Goal: Task Accomplishment & Management: Use online tool/utility

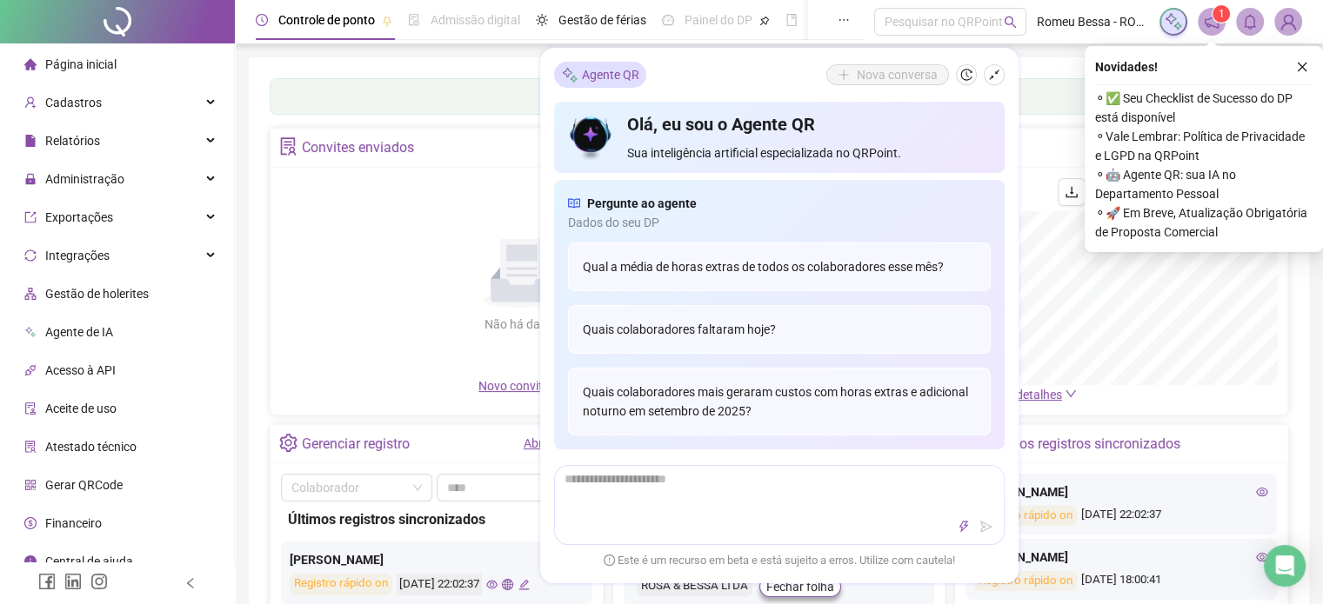
click at [982, 73] on div "Nova conversa" at bounding box center [915, 74] width 178 height 21
click at [983, 71] on button "button" at bounding box center [993, 74] width 21 height 21
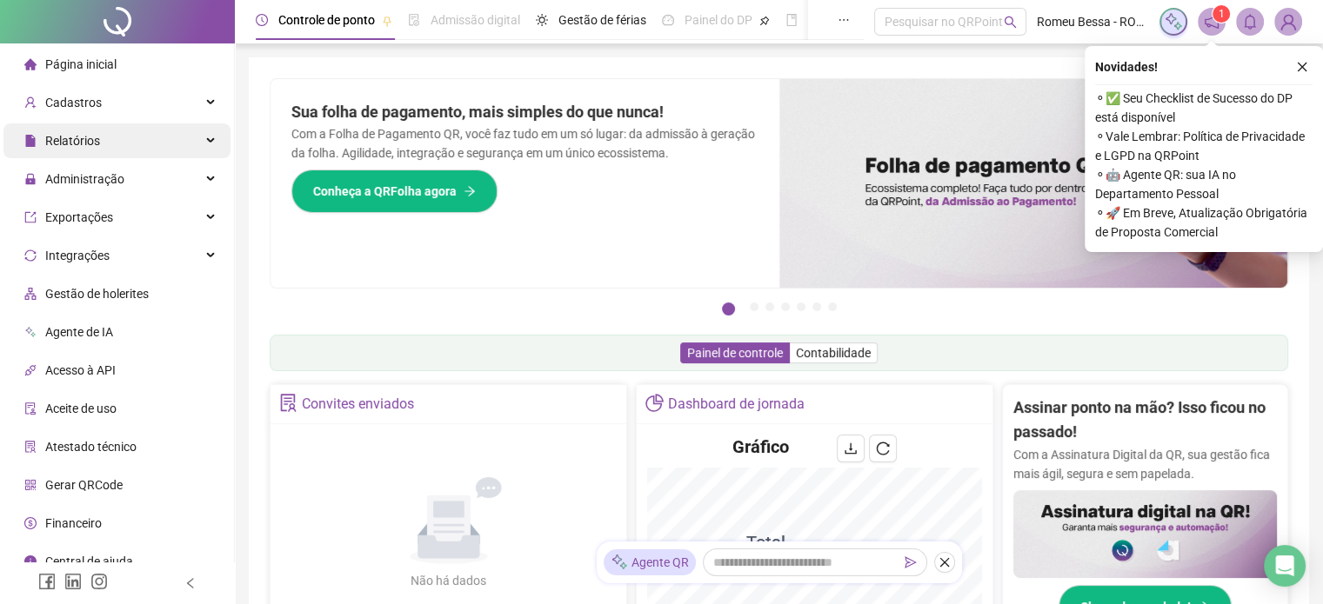
click at [199, 143] on div "Relatórios" at bounding box center [116, 140] width 227 height 35
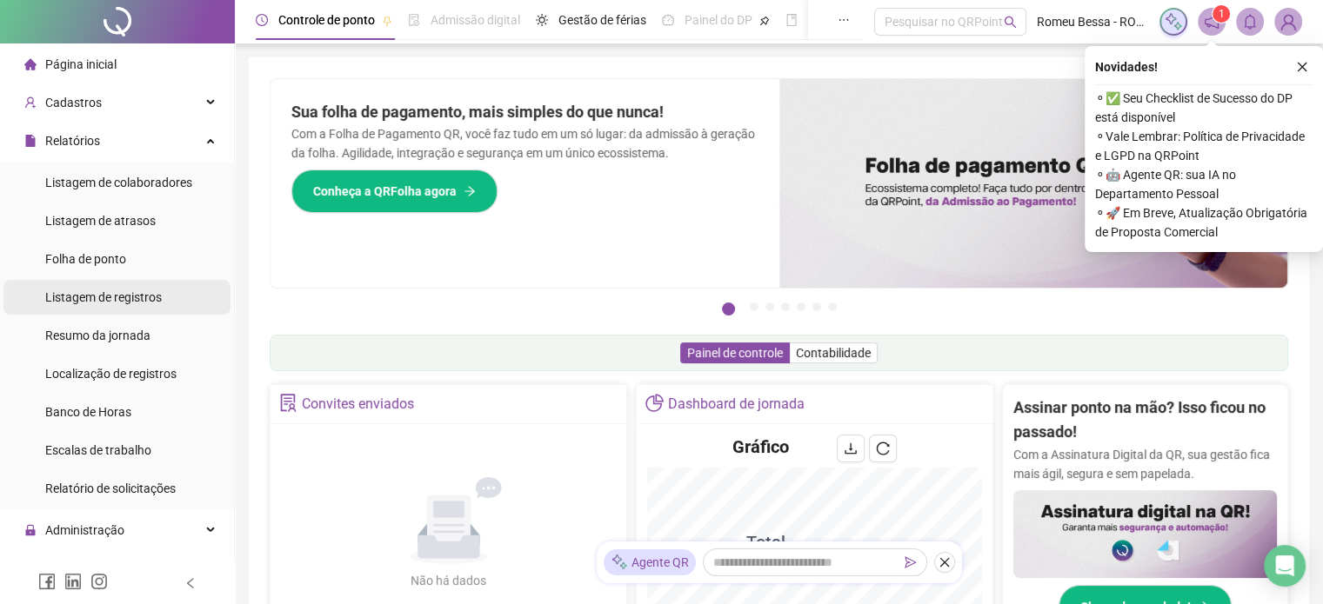
click at [161, 301] on li "Listagem de registros" at bounding box center [116, 297] width 227 height 35
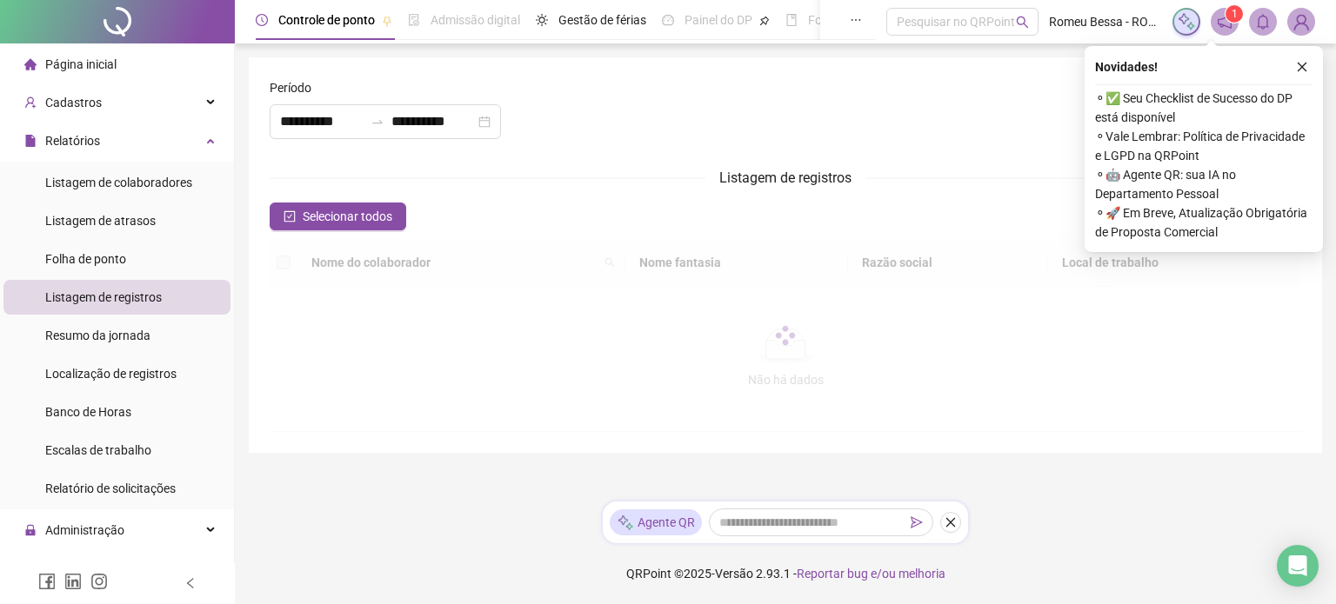
type input "**********"
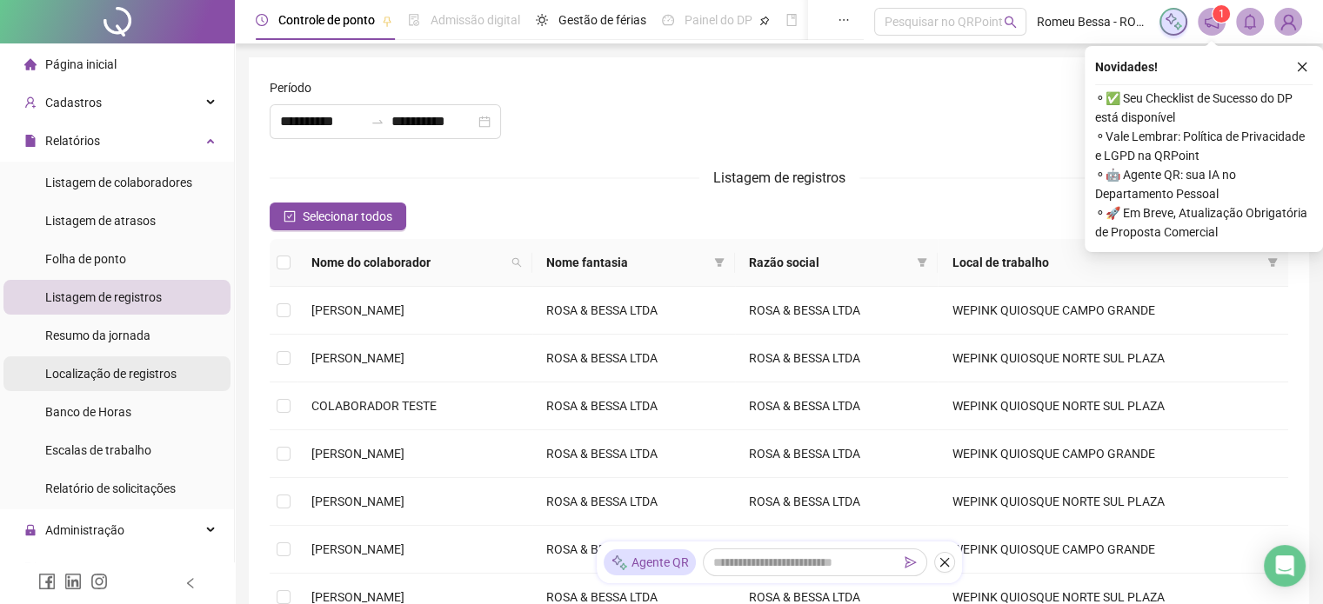
click at [148, 377] on span "Localização de registros" at bounding box center [110, 374] width 131 height 14
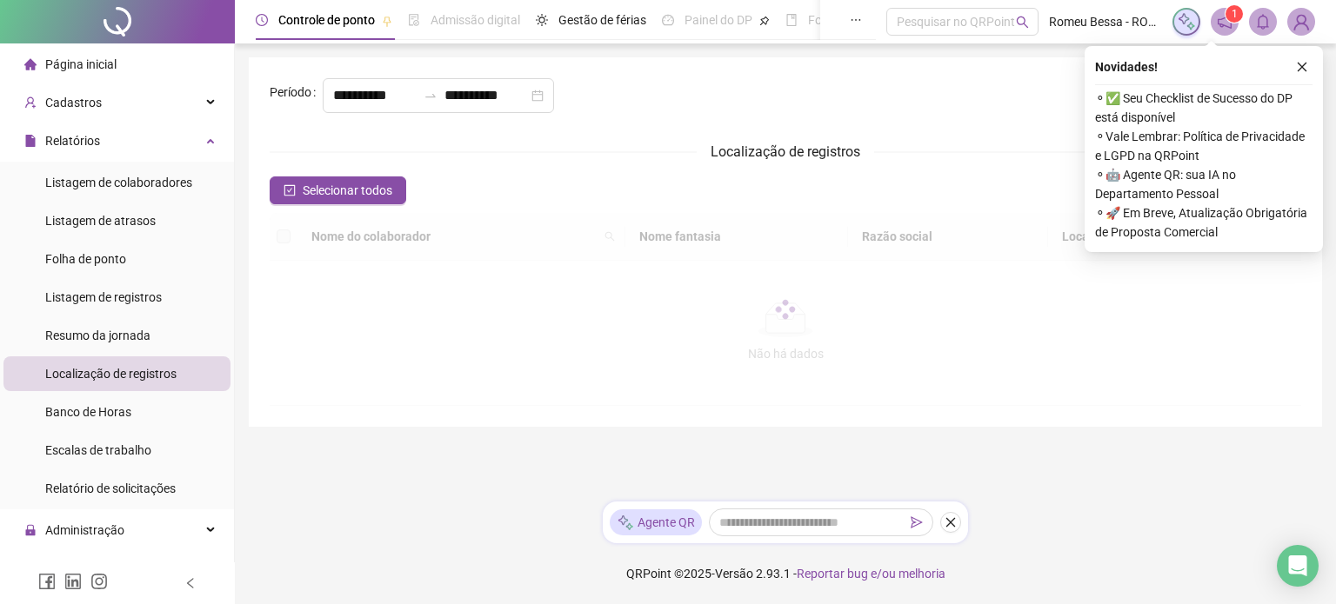
type input "**********"
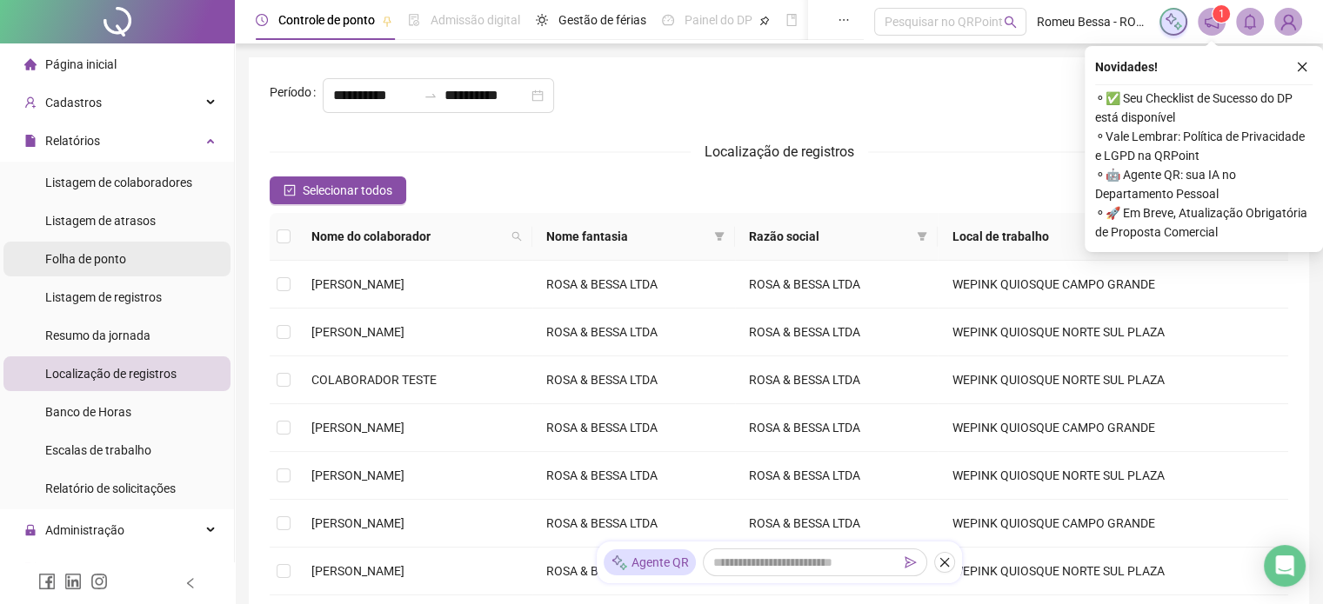
click at [160, 255] on li "Folha de ponto" at bounding box center [116, 259] width 227 height 35
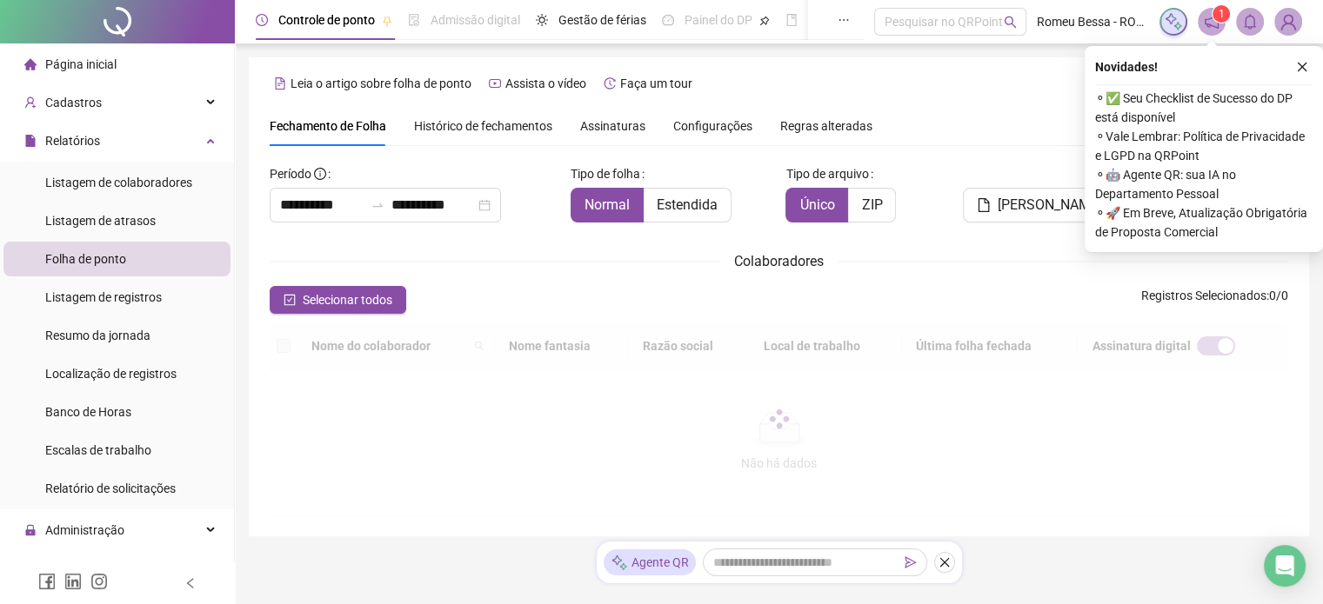
scroll to position [44, 0]
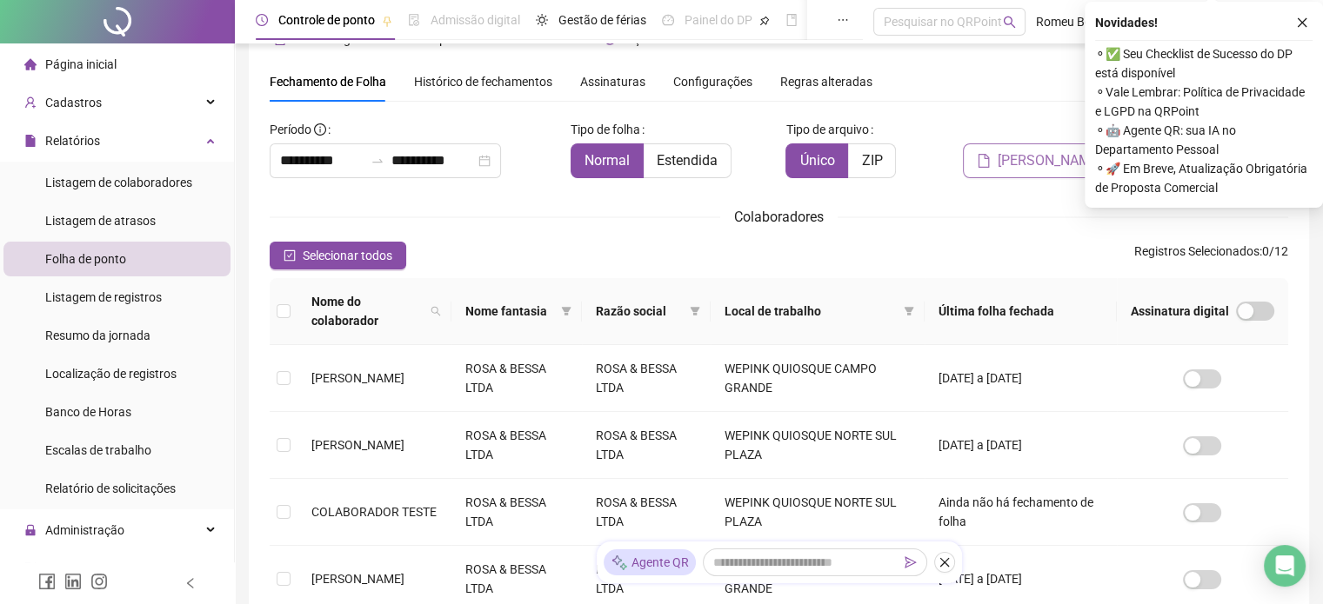
click at [995, 145] on button "[PERSON_NAME]" at bounding box center [1039, 160] width 153 height 35
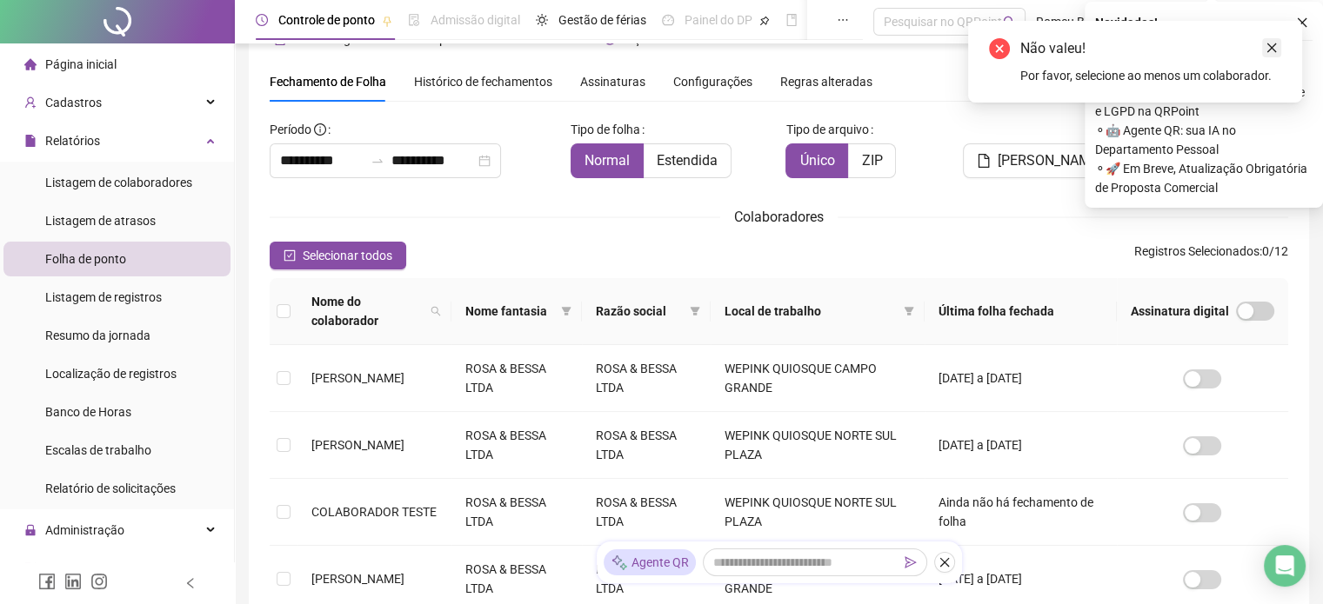
click at [1272, 50] on icon "close" at bounding box center [1271, 48] width 12 height 12
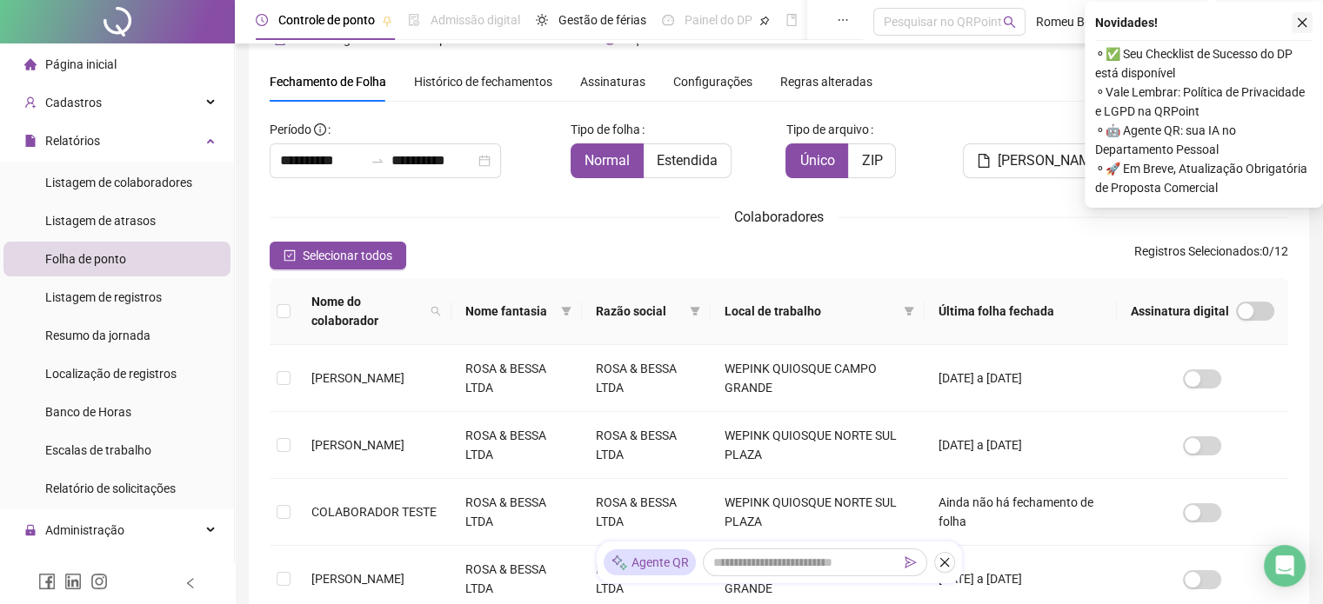
click at [1300, 27] on icon "close" at bounding box center [1302, 23] width 12 height 12
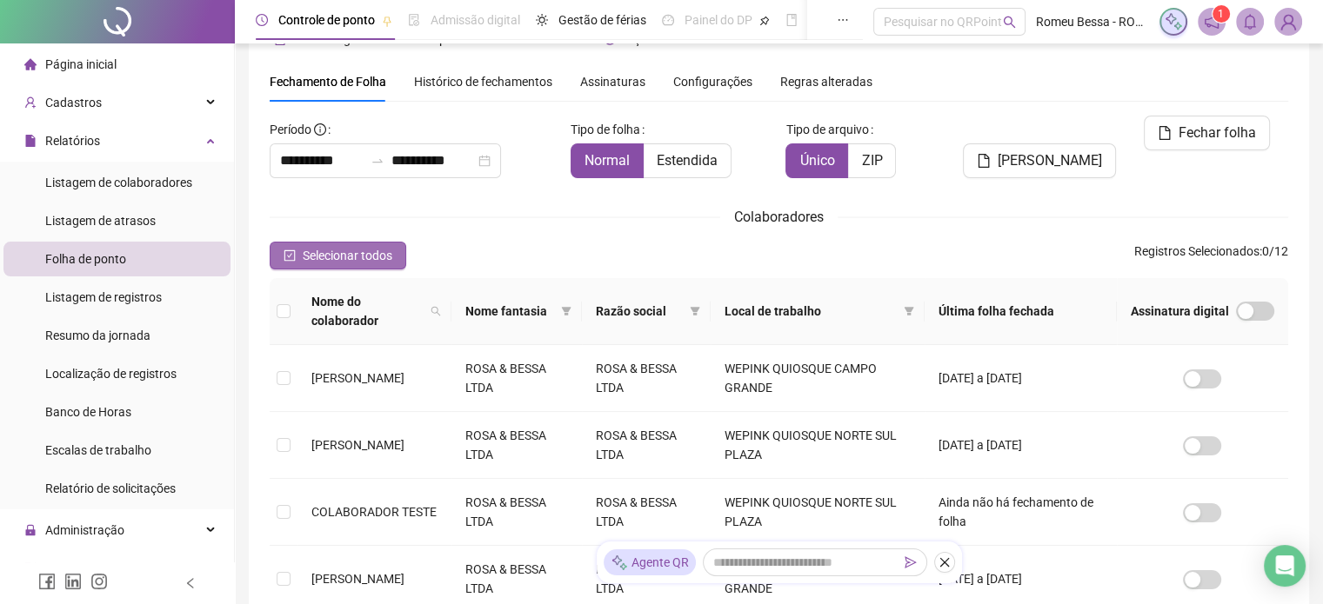
click at [341, 253] on span "Selecionar todos" at bounding box center [348, 255] width 90 height 19
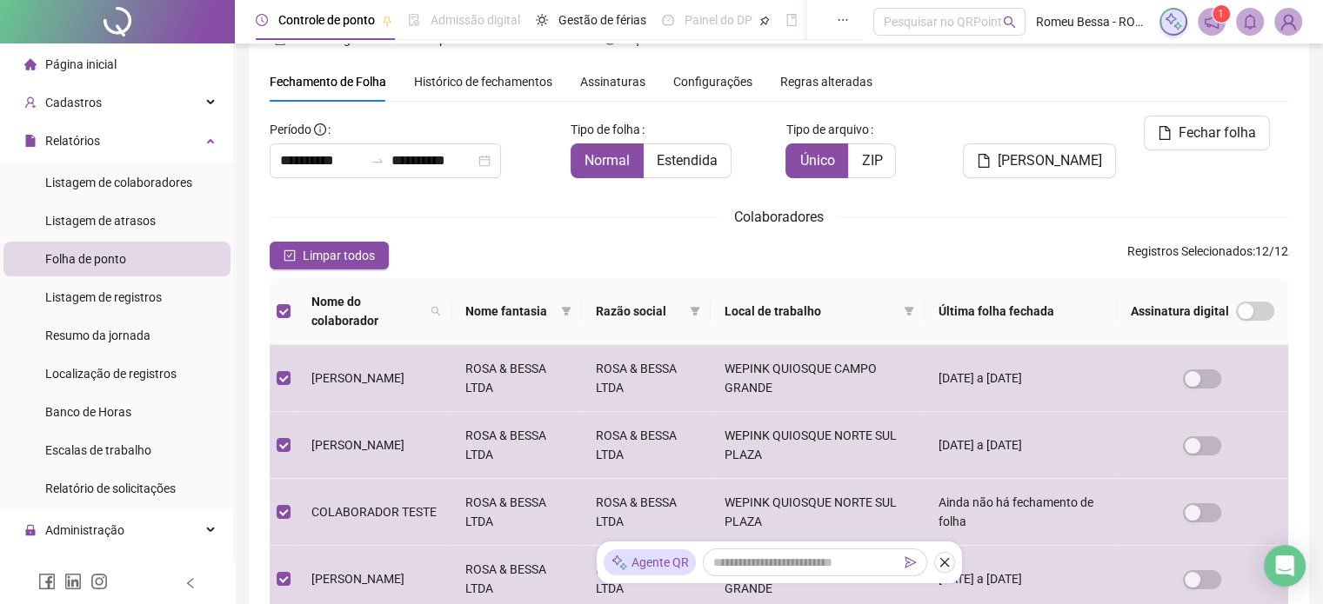
scroll to position [626, 0]
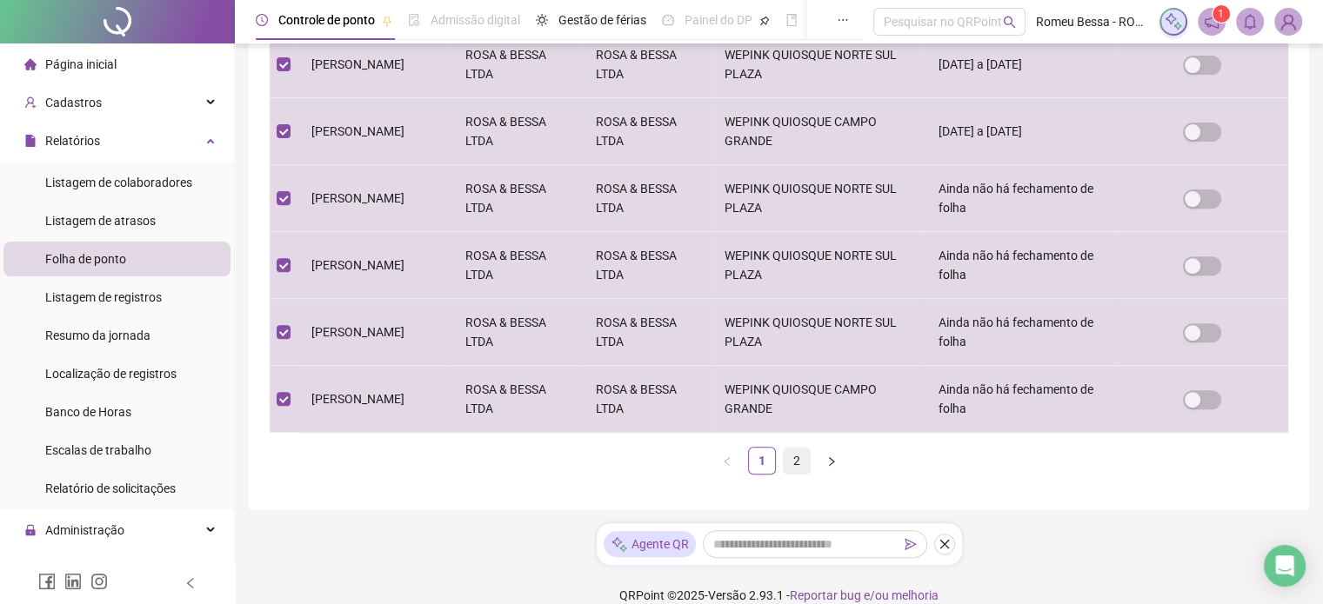
click at [797, 447] on li "2" at bounding box center [797, 461] width 28 height 28
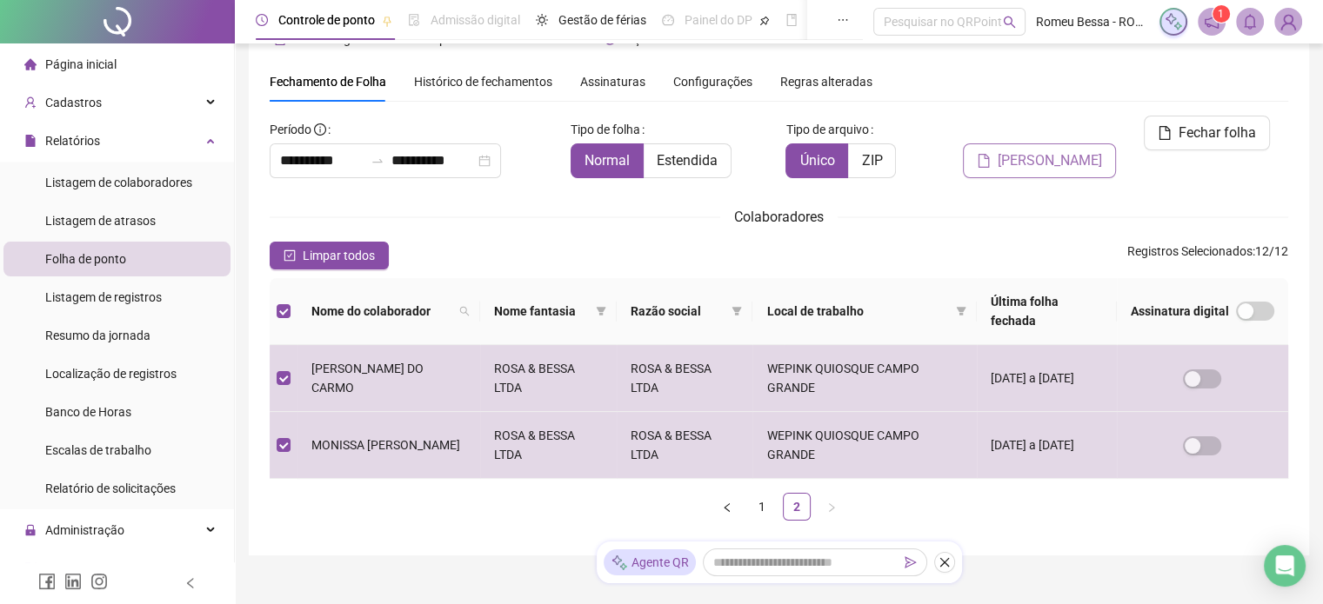
click at [1019, 150] on span "[PERSON_NAME]" at bounding box center [1049, 160] width 104 height 21
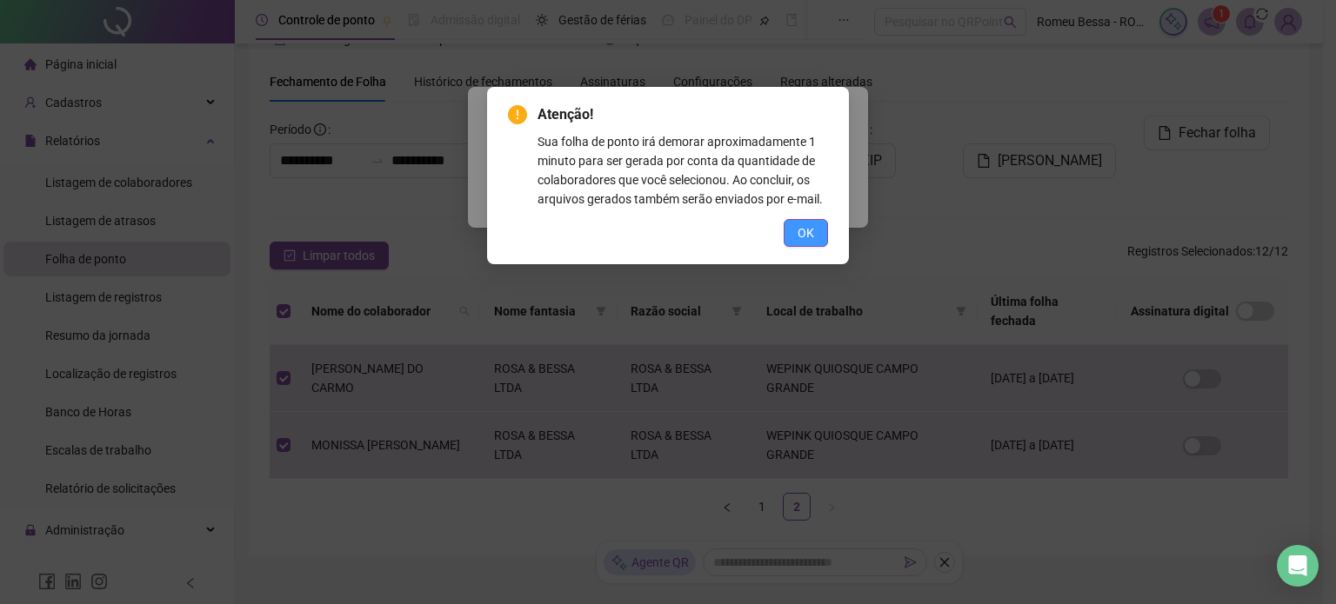
click at [807, 237] on span "OK" at bounding box center [805, 232] width 17 height 19
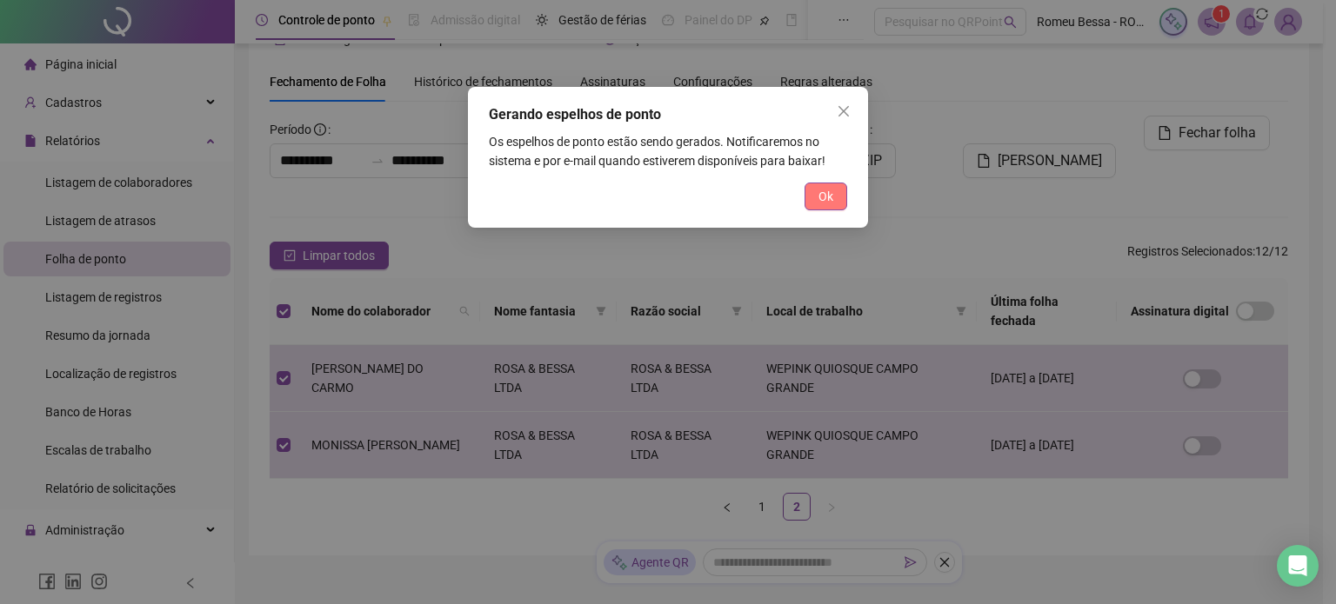
click at [828, 197] on span "Ok" at bounding box center [825, 196] width 15 height 19
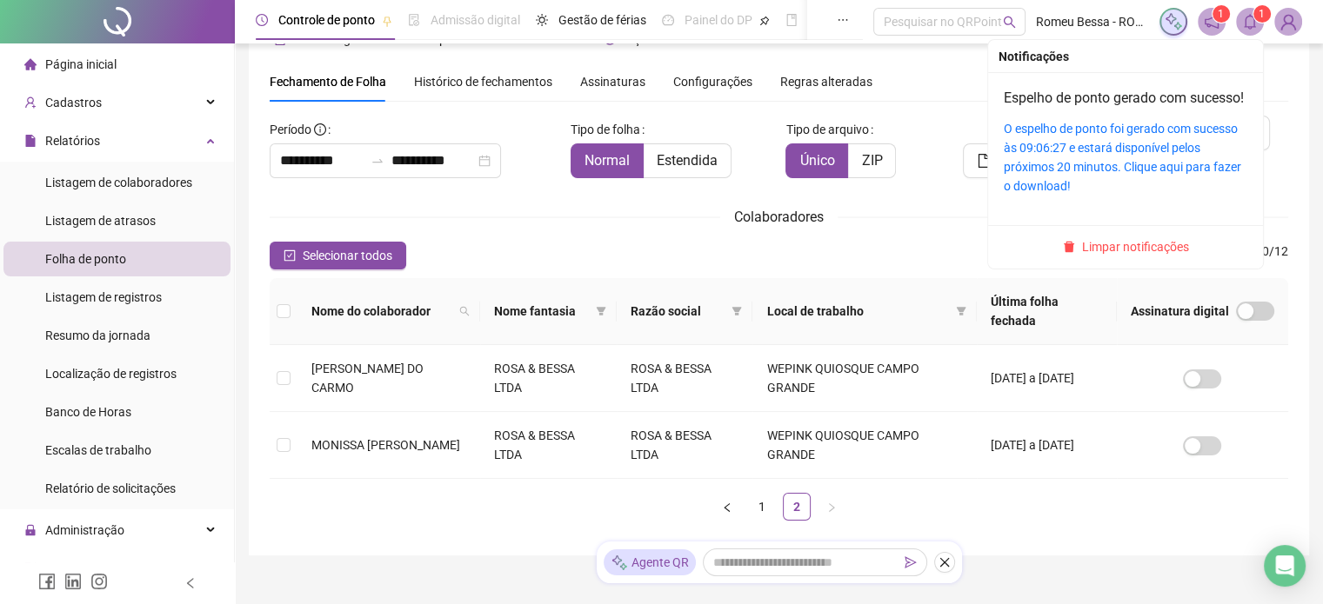
click at [1250, 26] on icon "bell" at bounding box center [1249, 22] width 12 height 16
click at [1101, 163] on link "O espelho de ponto foi gerado com sucesso às 09:06:27 e estará disponível pelos…" at bounding box center [1121, 157] width 237 height 71
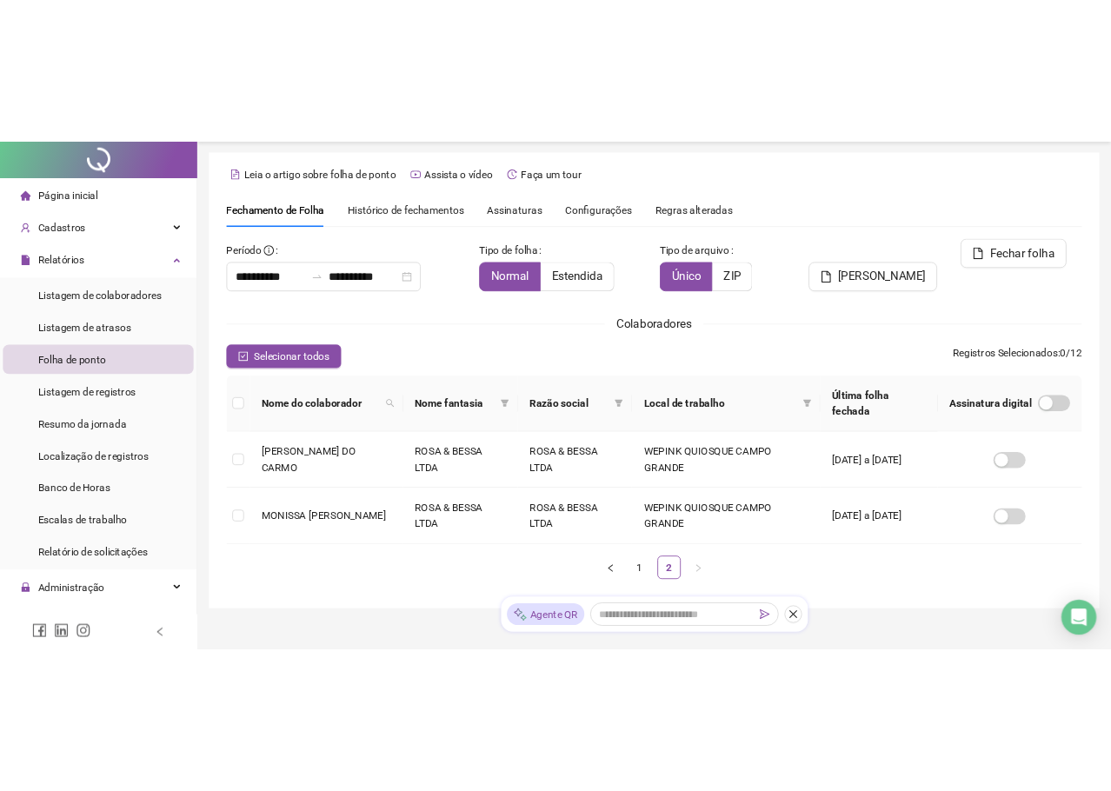
scroll to position [0, 0]
